Goal: Check status: Check status

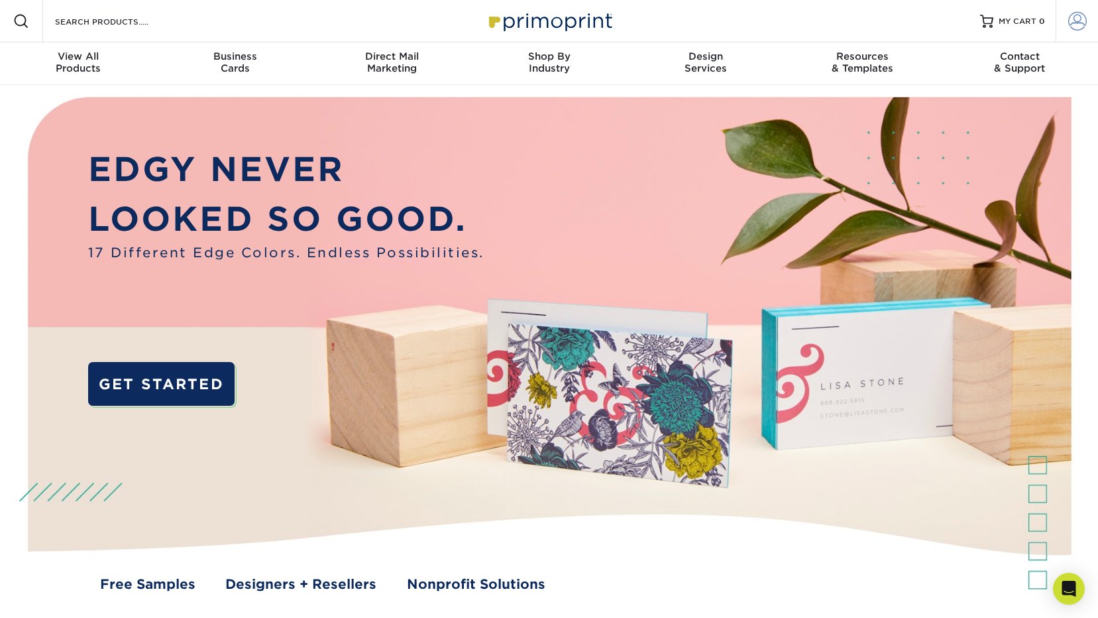
click at [1078, 19] on span at bounding box center [1078, 21] width 19 height 19
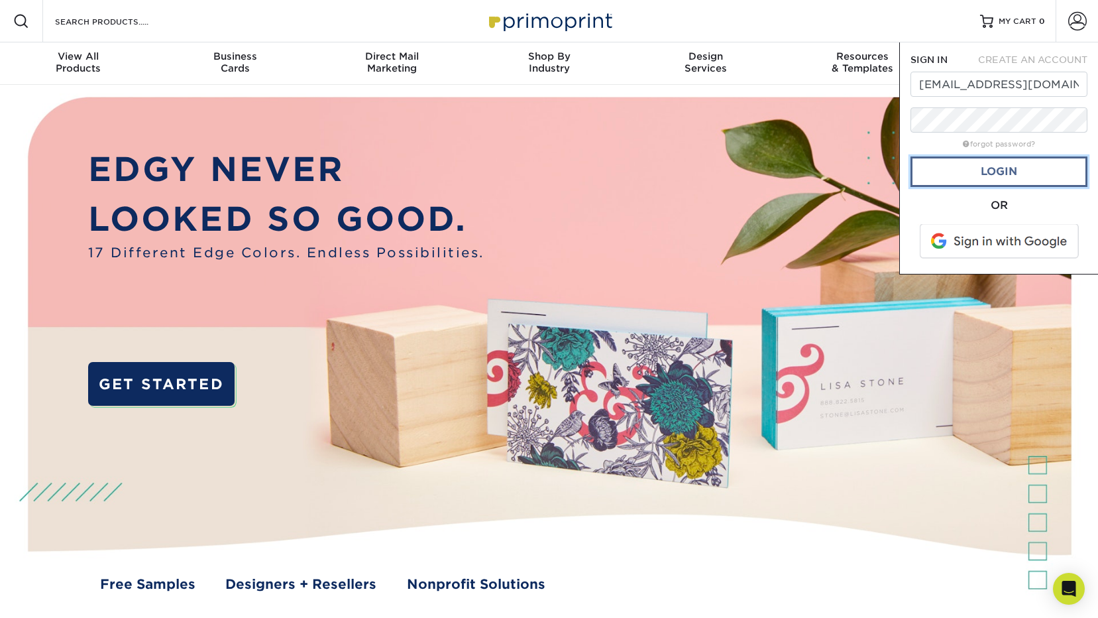
click at [1004, 174] on link "Login" at bounding box center [999, 171] width 177 height 30
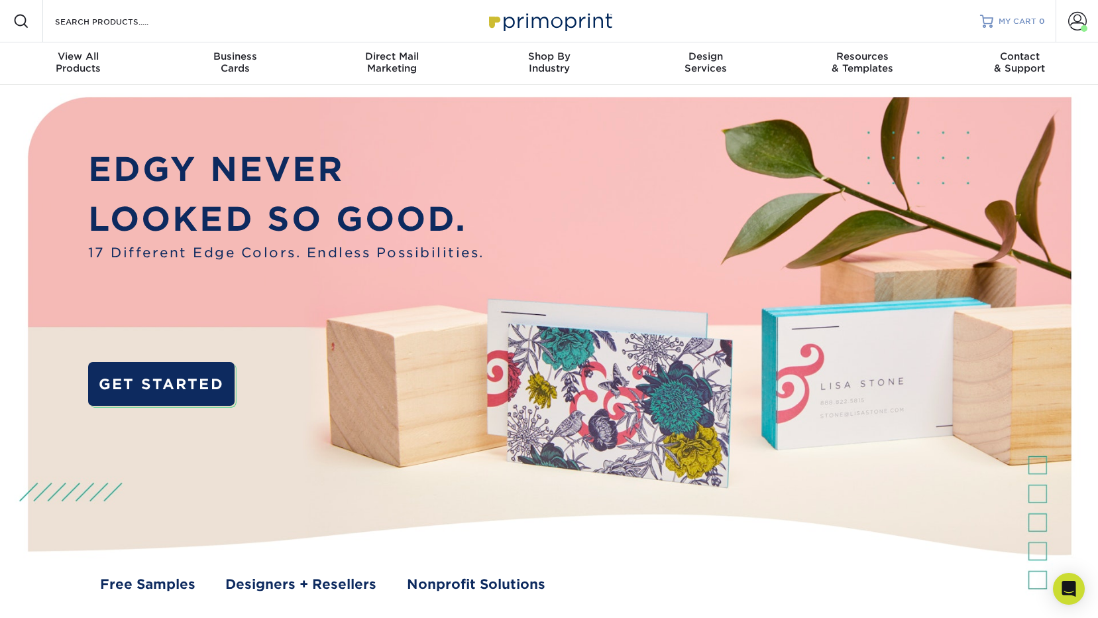
click at [994, 21] on div at bounding box center [986, 21] width 13 height 13
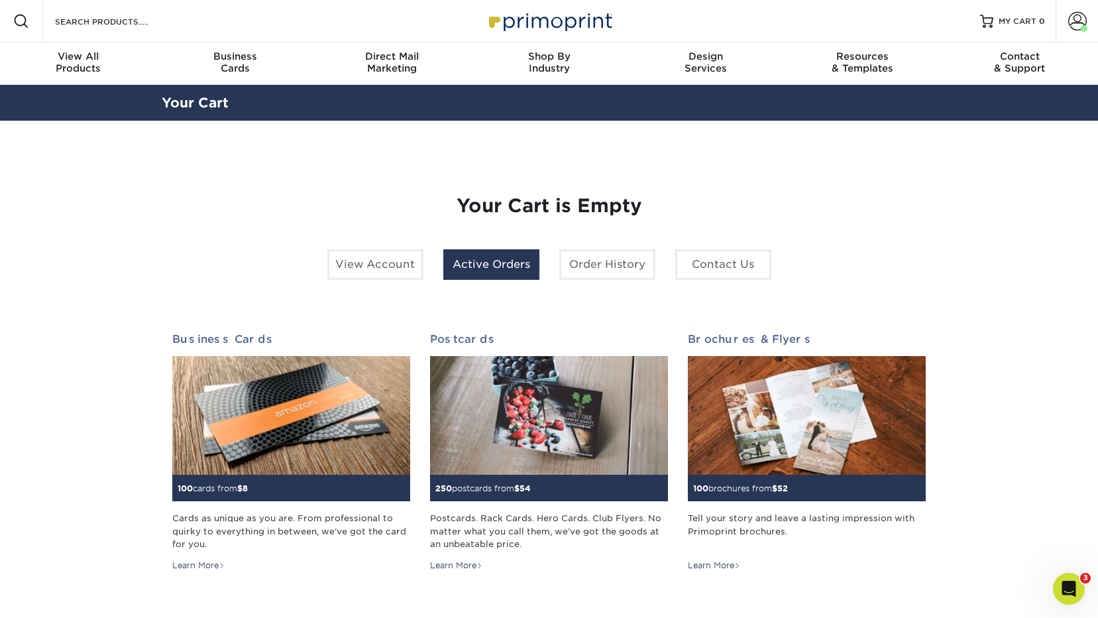
click at [496, 272] on link "Active Orders" at bounding box center [491, 264] width 96 height 30
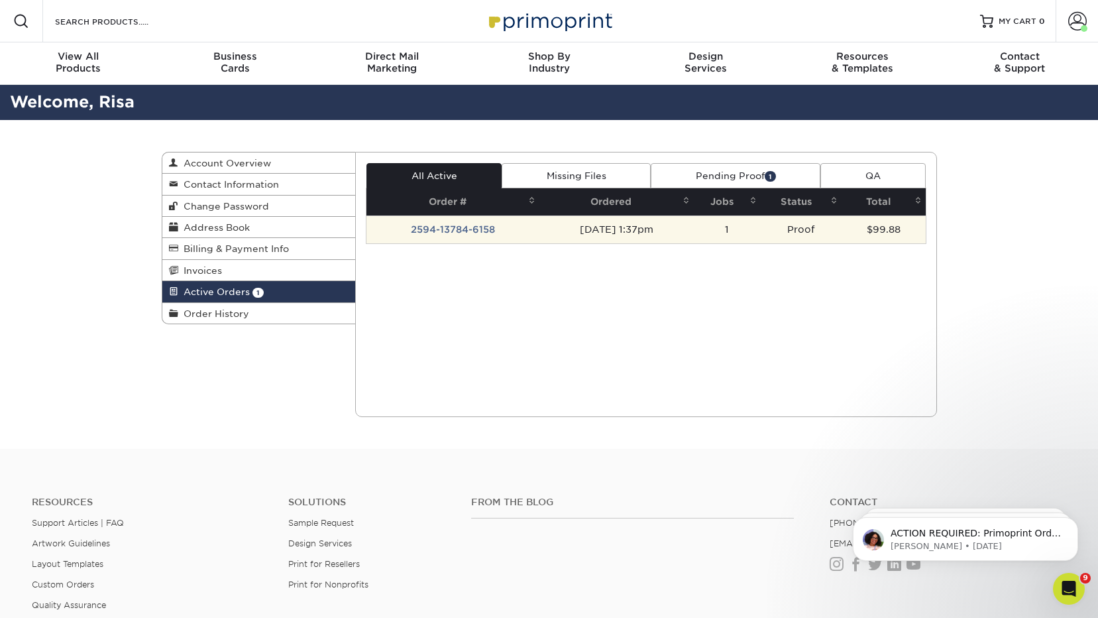
click at [431, 227] on td "2594-13784-6158" at bounding box center [453, 229] width 173 height 28
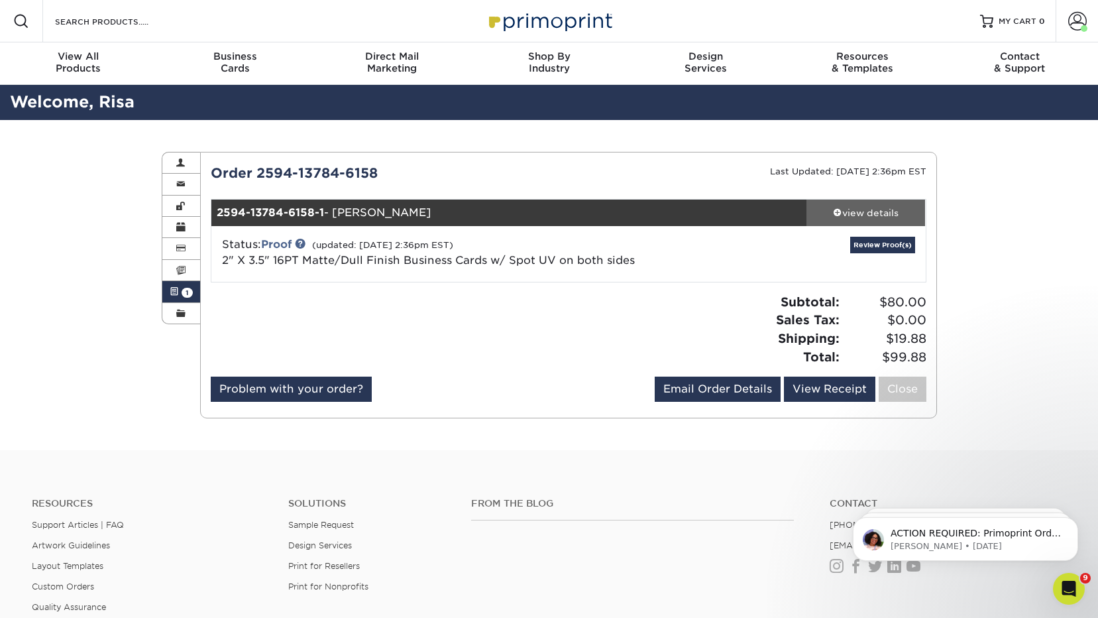
click at [886, 215] on div "view details" at bounding box center [866, 212] width 119 height 13
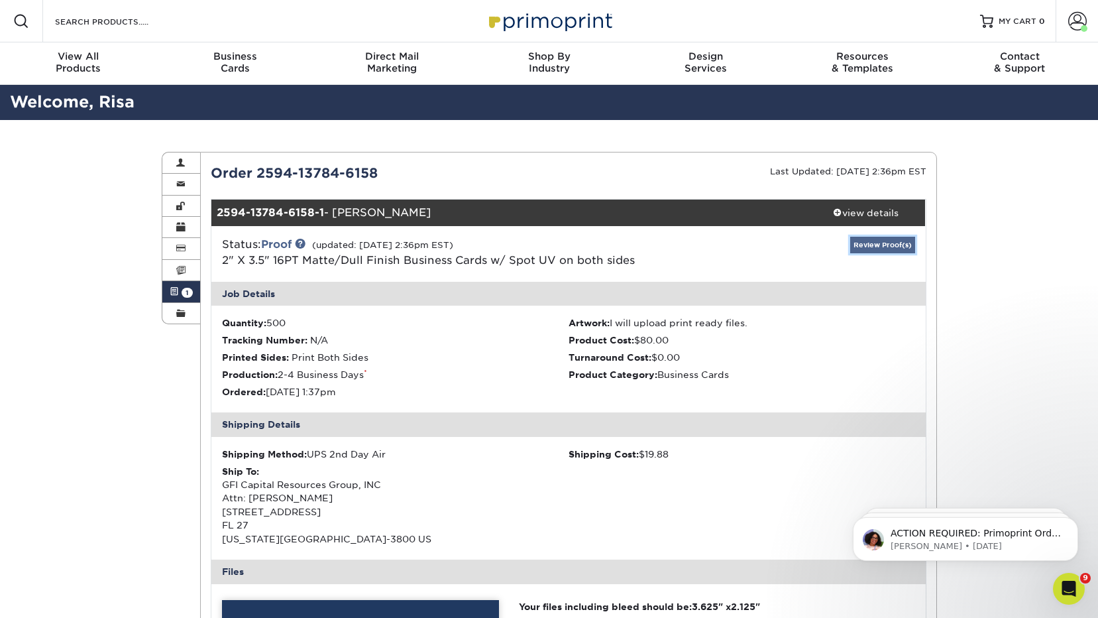
click at [890, 242] on link "Review Proof(s)" at bounding box center [882, 245] width 65 height 17
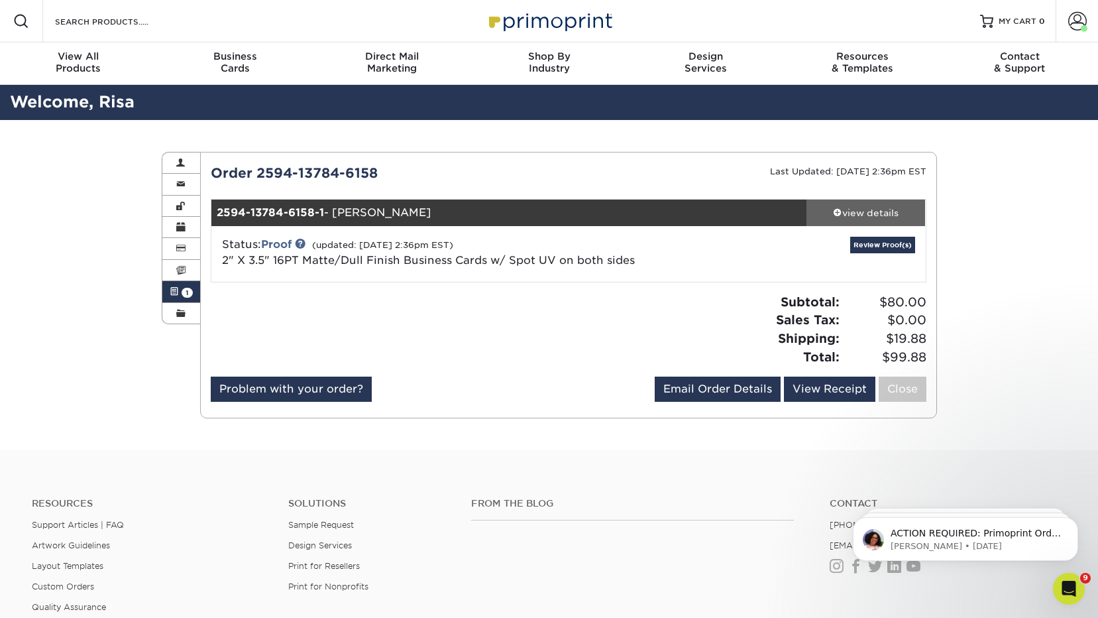
click at [862, 215] on div "view details" at bounding box center [866, 212] width 119 height 13
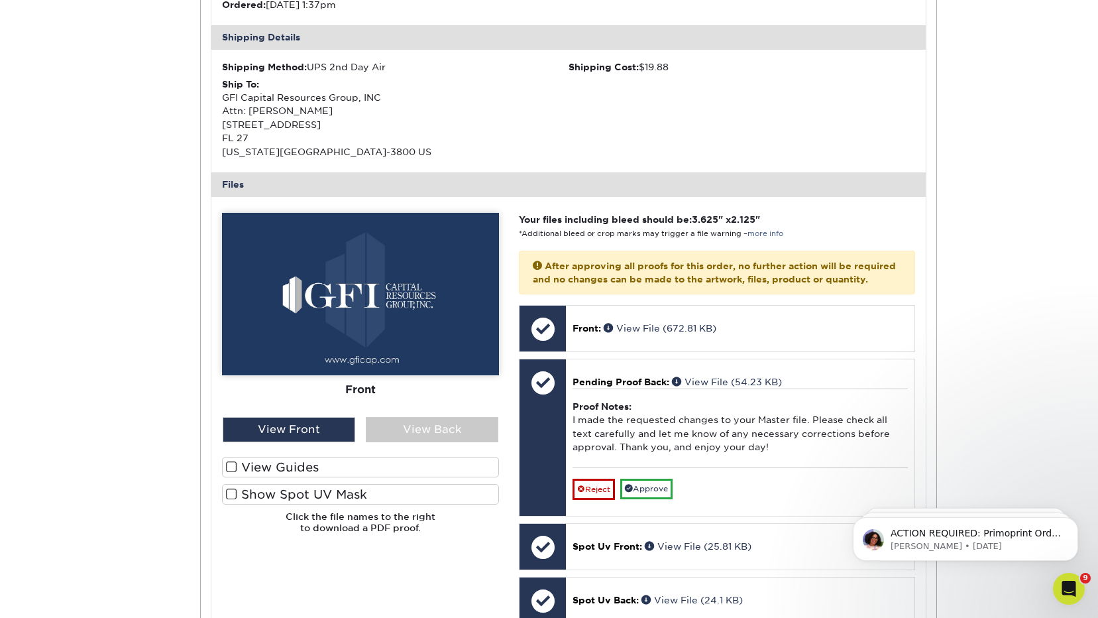
scroll to position [398, 0]
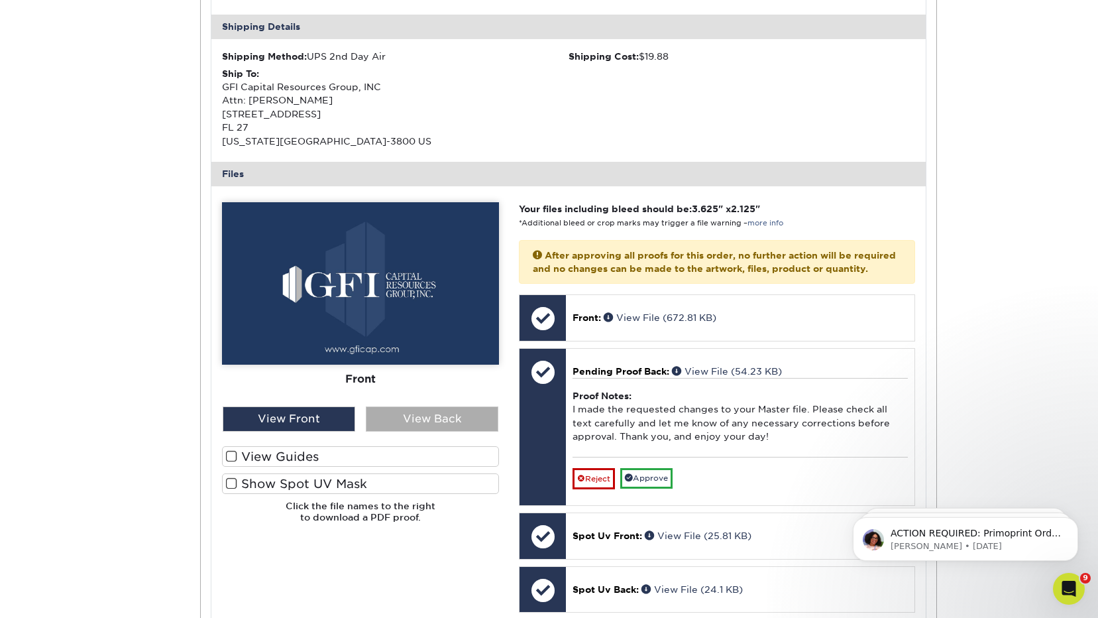
click at [438, 414] on div "View Back" at bounding box center [432, 418] width 133 height 25
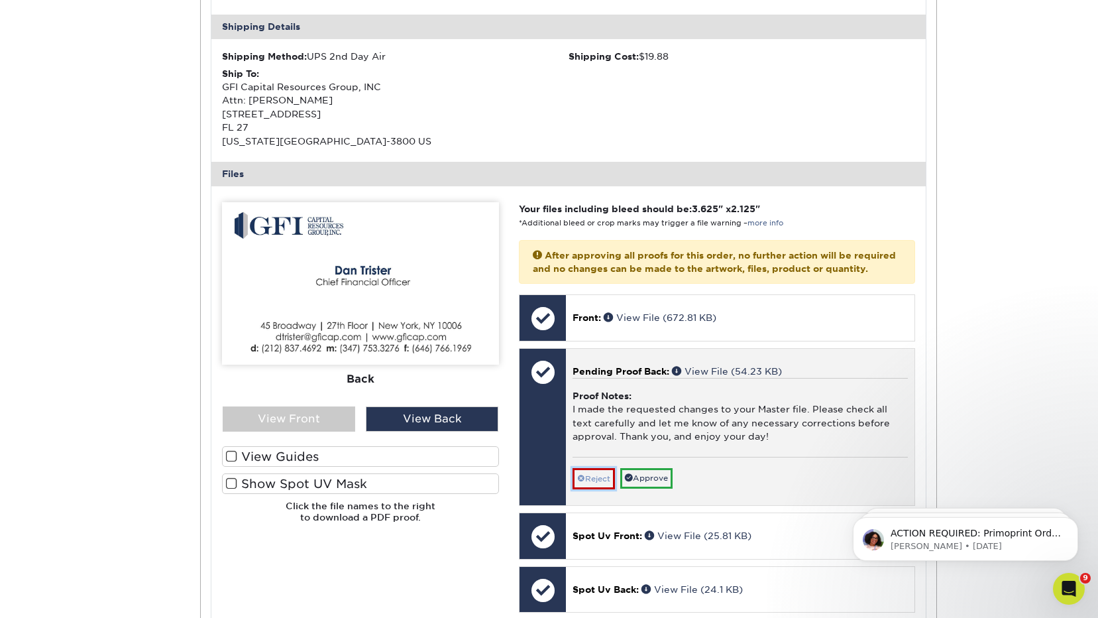
click at [603, 485] on link "Reject" at bounding box center [594, 478] width 42 height 21
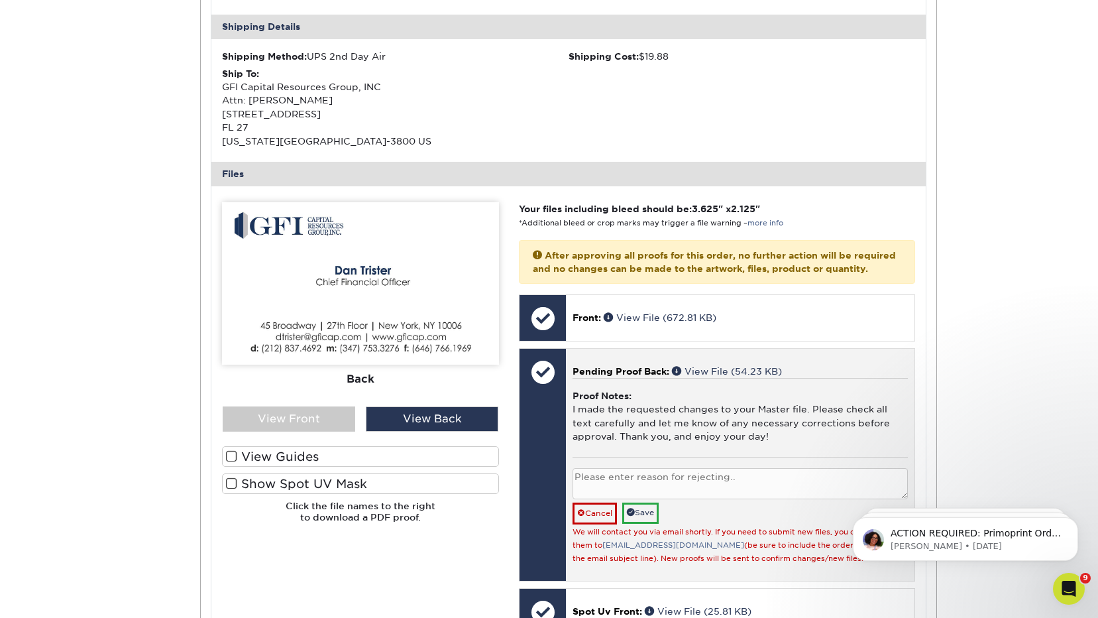
click at [603, 487] on textarea at bounding box center [740, 483] width 335 height 31
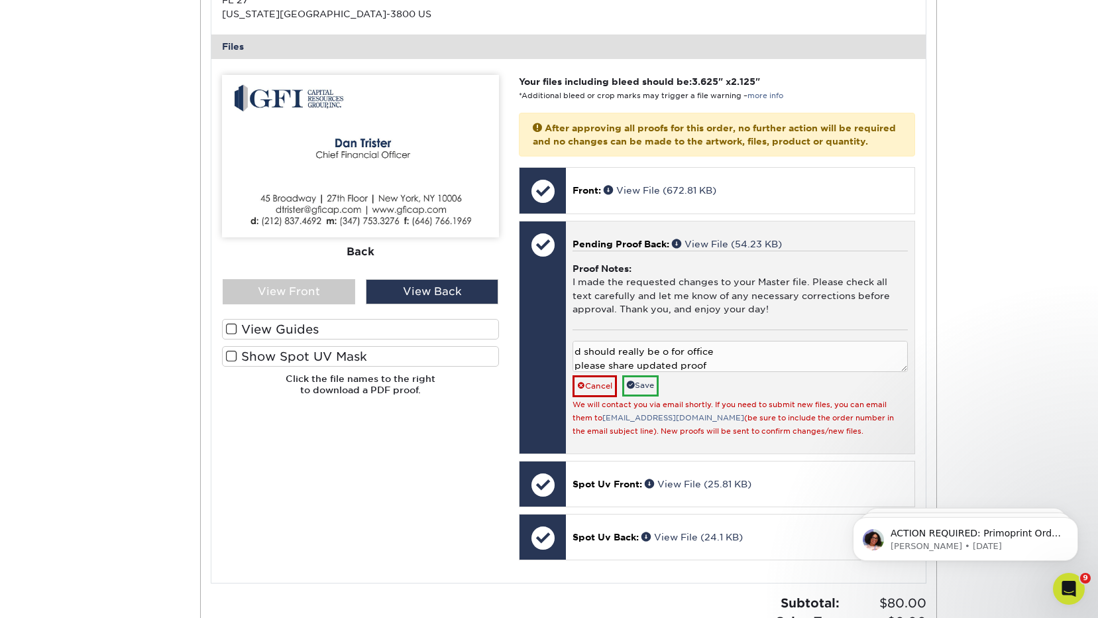
scroll to position [530, 0]
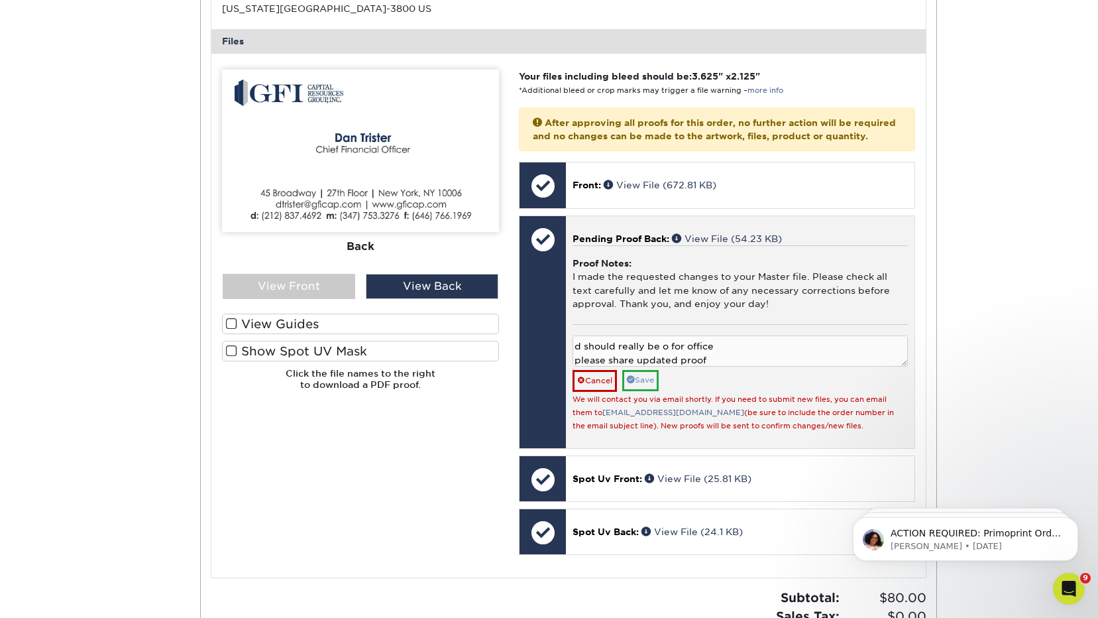
type textarea "remove fax # d should really be o for office please share updated proof"
click at [646, 390] on link "Save" at bounding box center [640, 380] width 36 height 21
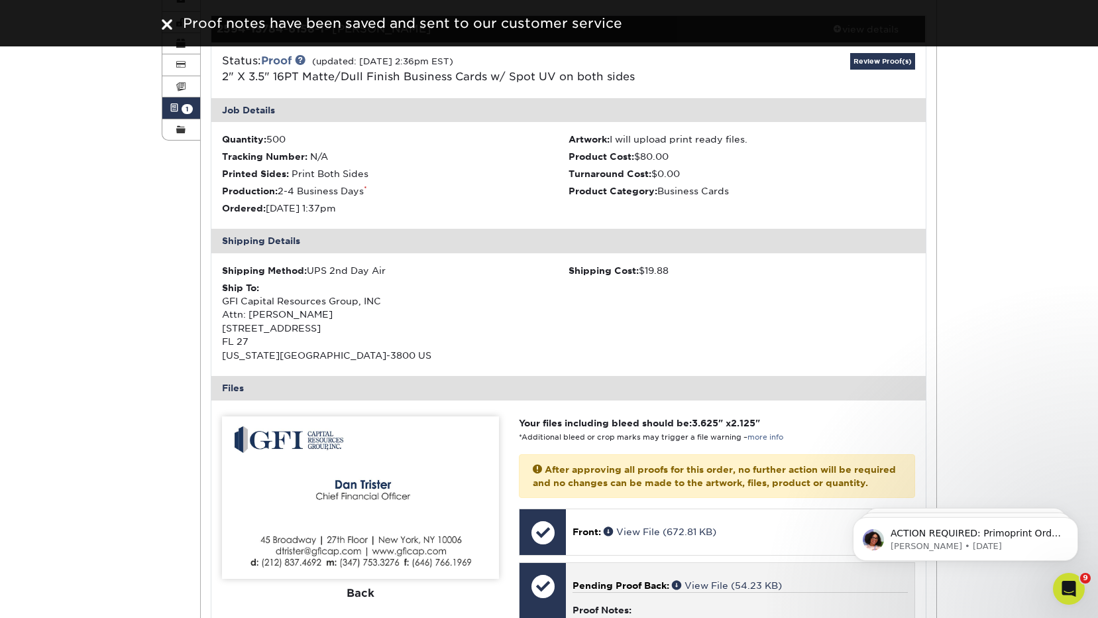
scroll to position [0, 0]
